Goal: Information Seeking & Learning: Learn about a topic

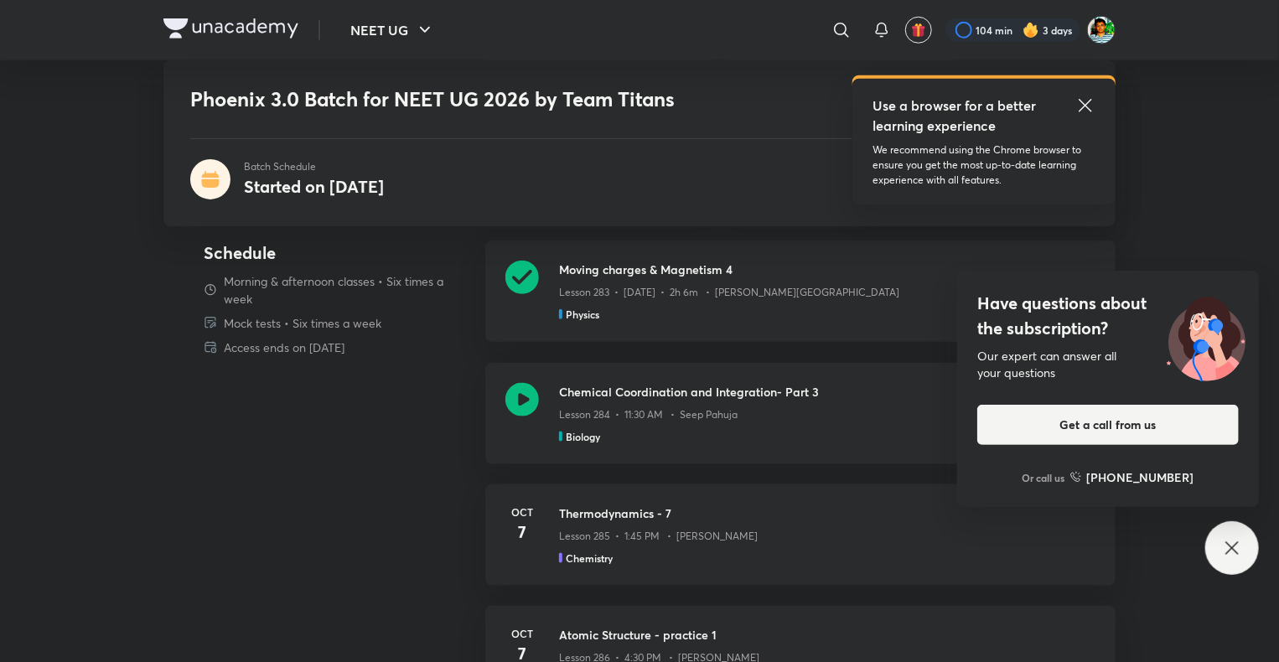
click at [1235, 555] on icon at bounding box center [1232, 548] width 20 height 20
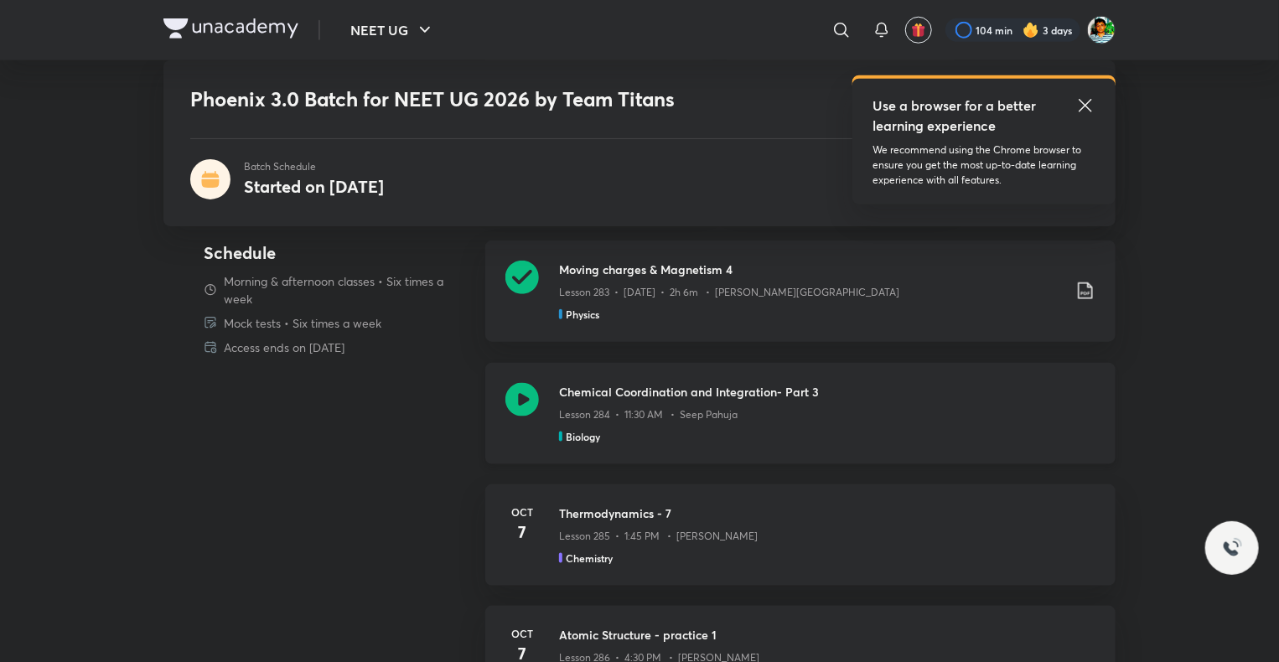
click at [925, 436] on div "Biology" at bounding box center [827, 436] width 536 height 15
click at [582, 534] on p "Lesson 285 • 1:45 PM • Akansha Karnwal" at bounding box center [658, 536] width 199 height 15
